Goal: Task Accomplishment & Management: Manage account settings

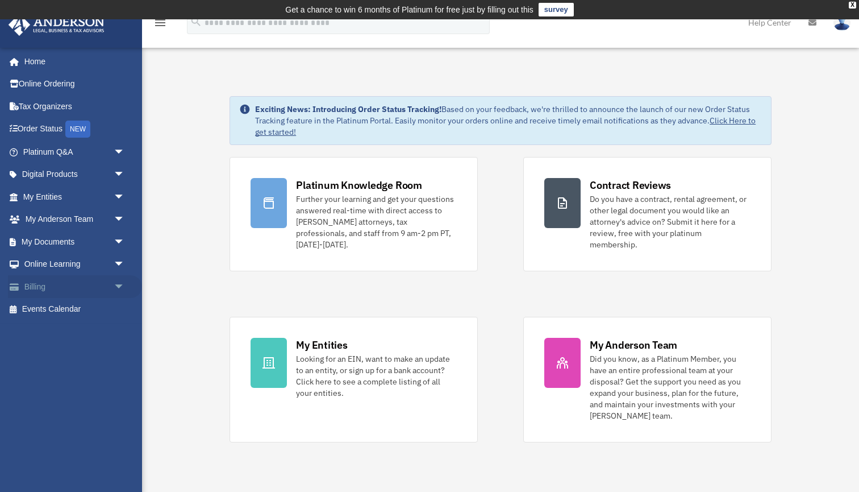
click at [114, 282] on span "arrow_drop_down" at bounding box center [125, 286] width 23 height 23
click at [63, 306] on link "$ Open Invoices" at bounding box center [79, 309] width 126 height 23
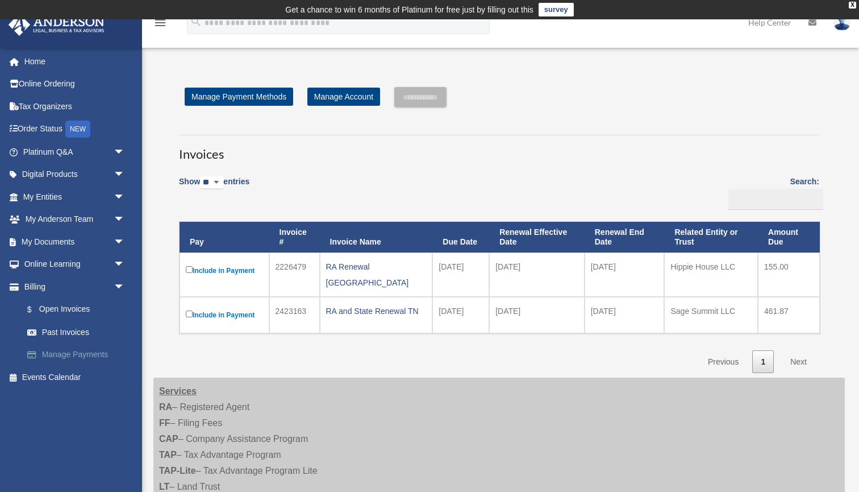
click at [95, 352] on link "Manage Payments" at bounding box center [79, 354] width 126 height 23
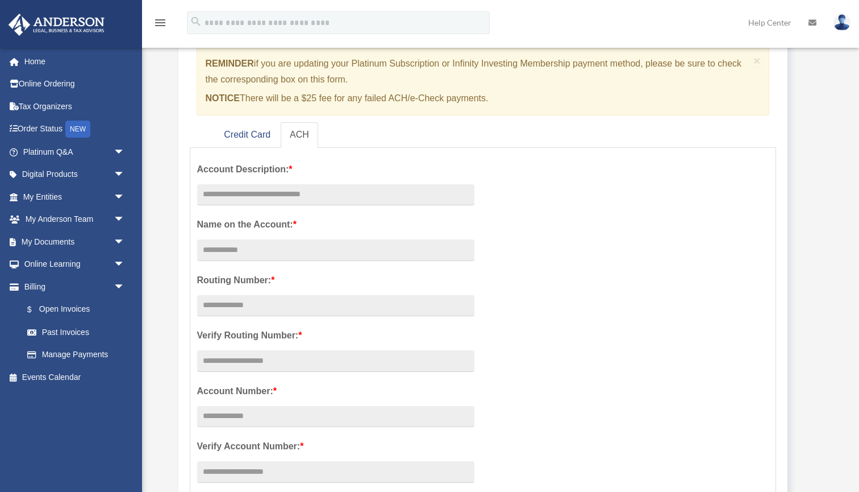
scroll to position [123, 0]
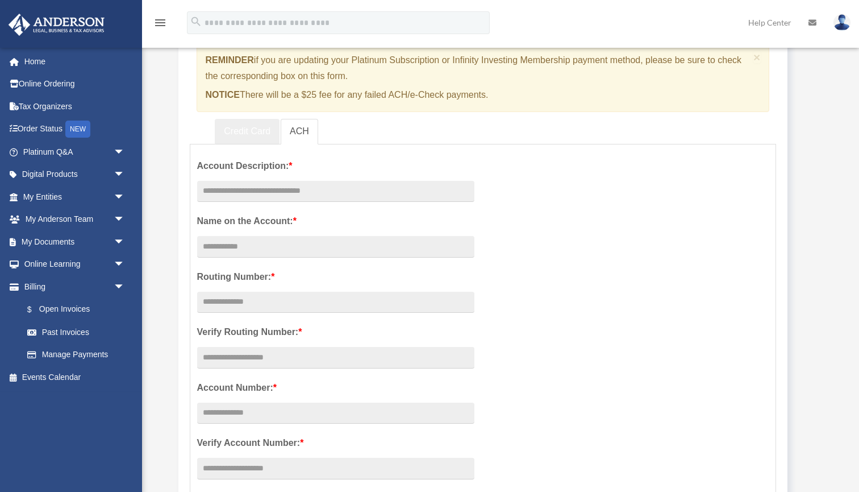
click at [252, 132] on link "Credit Card" at bounding box center [247, 132] width 65 height 26
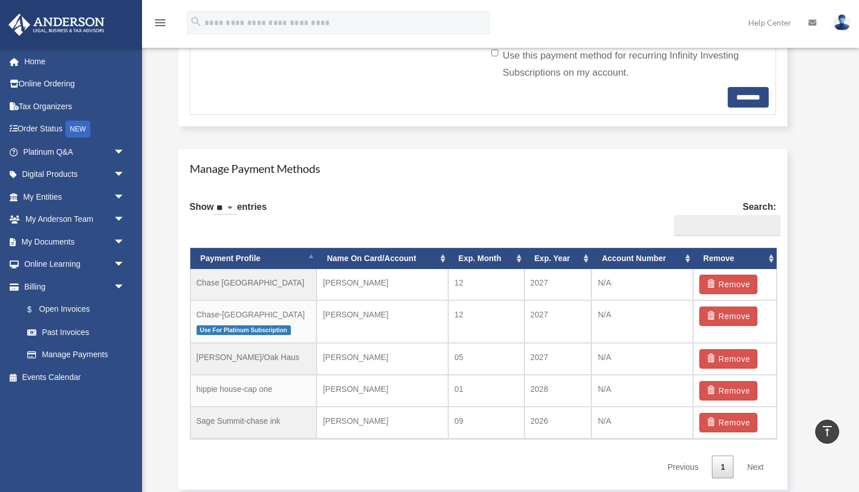
scroll to position [568, 0]
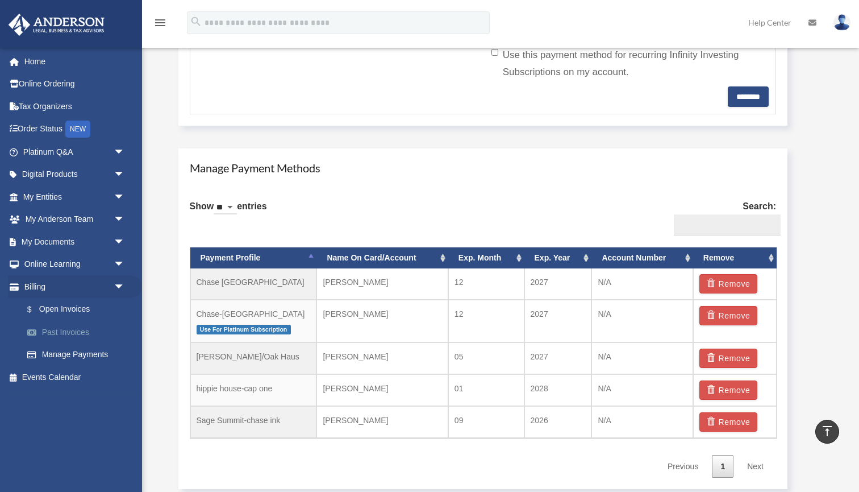
click at [74, 328] on link "Past Invoices" at bounding box center [79, 332] width 126 height 23
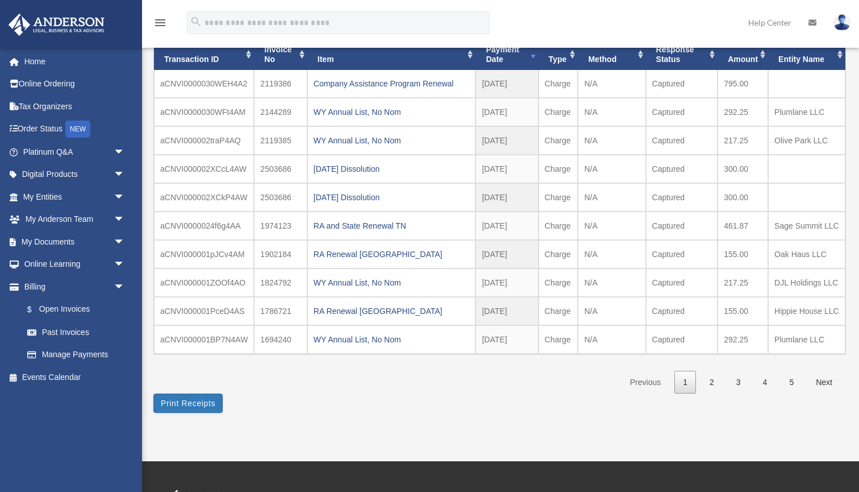
scroll to position [119, 0]
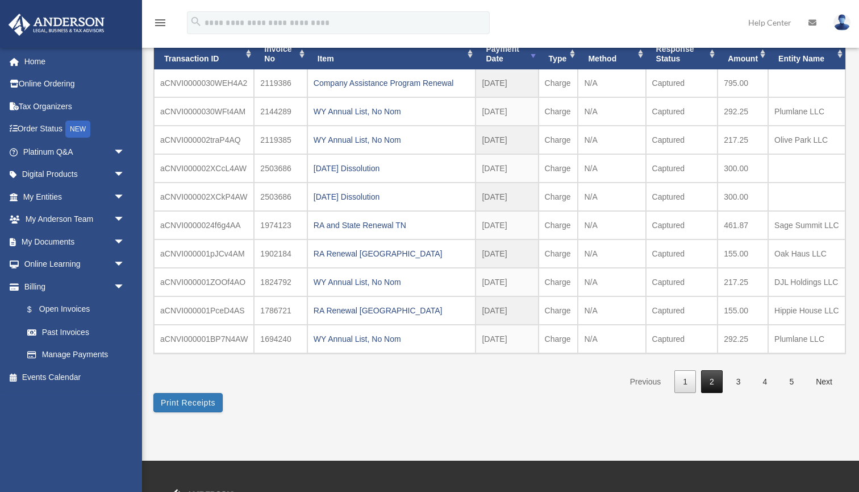
click at [718, 384] on link "2" at bounding box center [712, 381] width 22 height 23
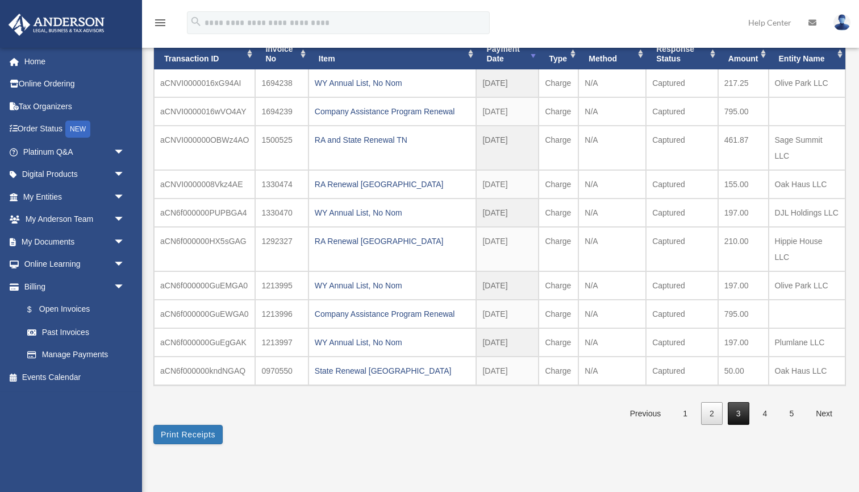
click at [742, 402] on link "3" at bounding box center [739, 413] width 22 height 23
